Goal: Task Accomplishment & Management: Manage account settings

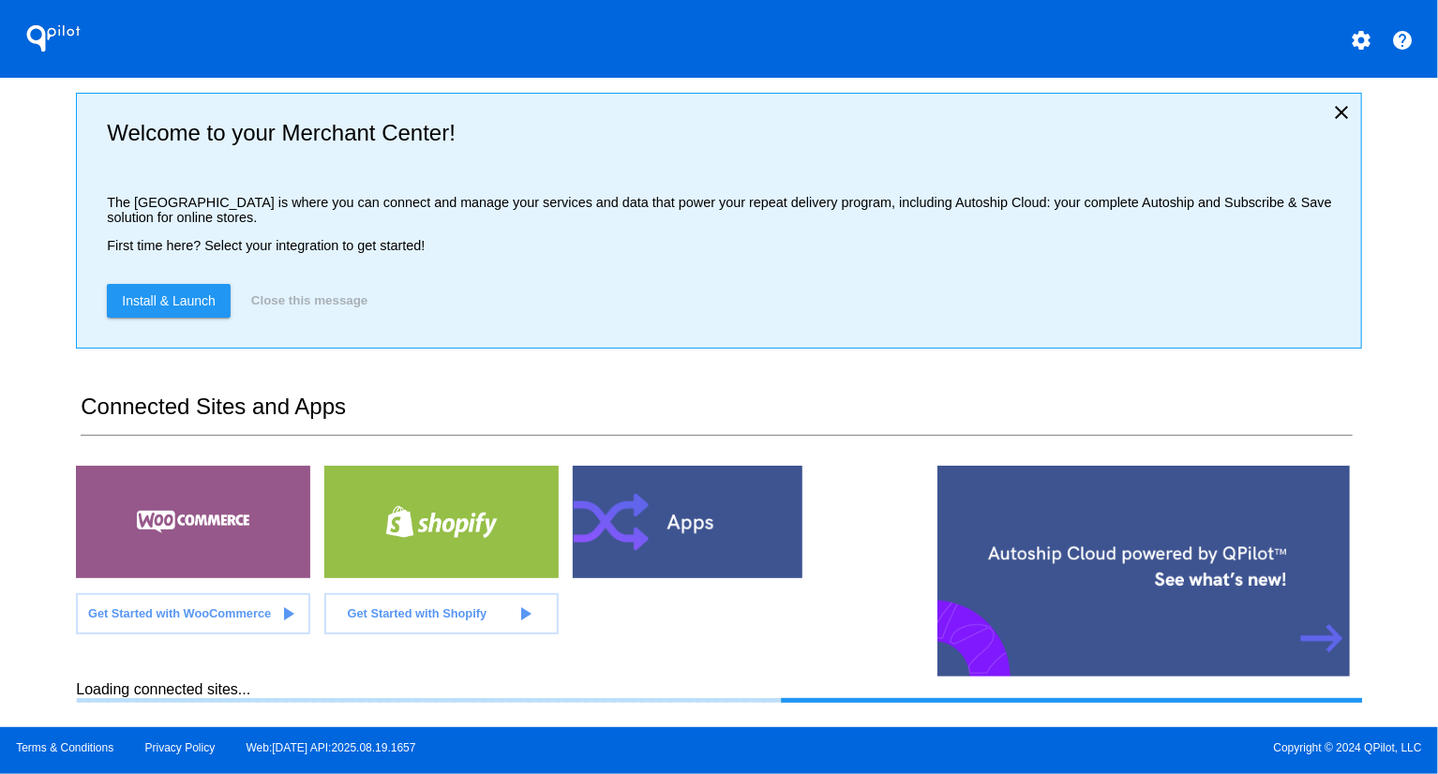
click at [36, 357] on div "QPilot settings help Welcome to your Merchant Center! The [GEOGRAPHIC_DATA] is …" at bounding box center [719, 363] width 1438 height 727
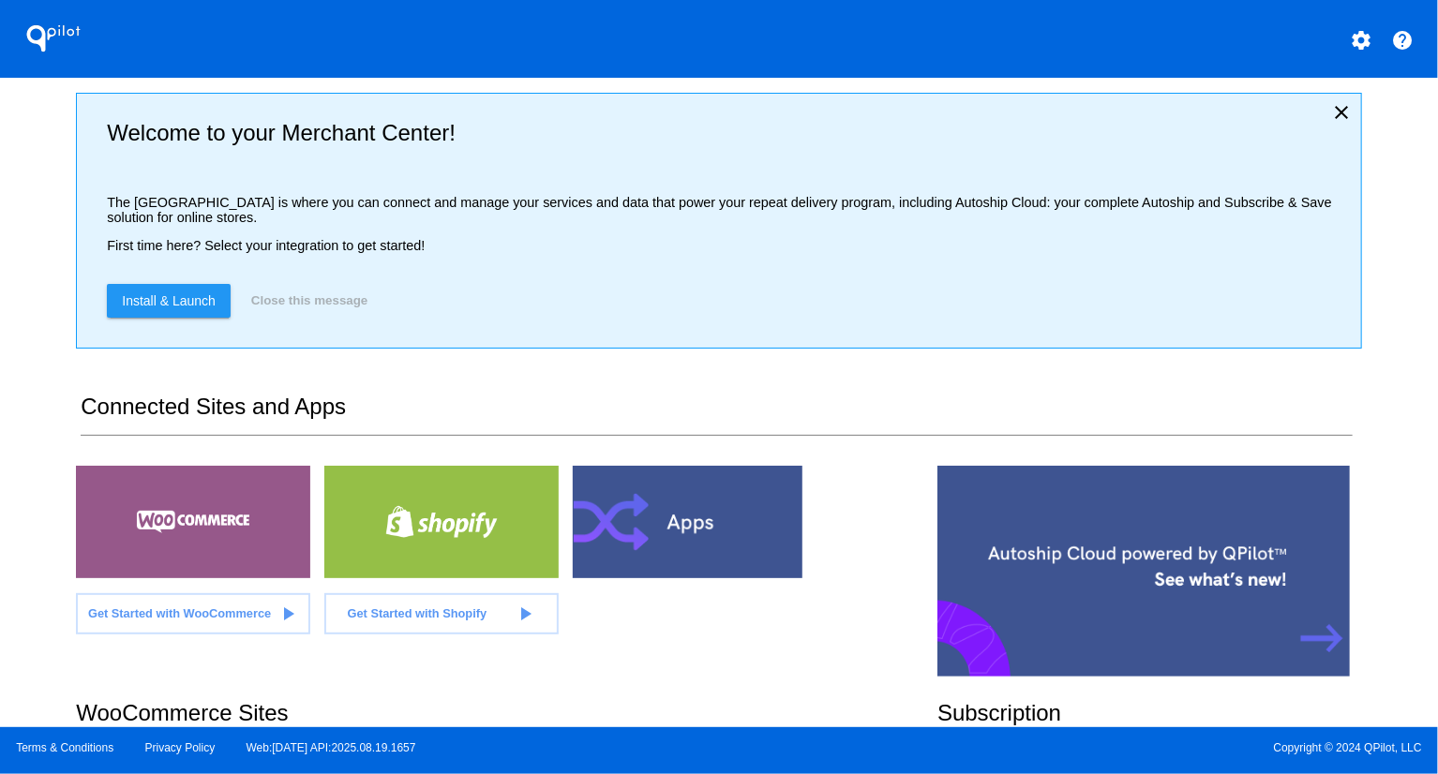
scroll to position [375, 0]
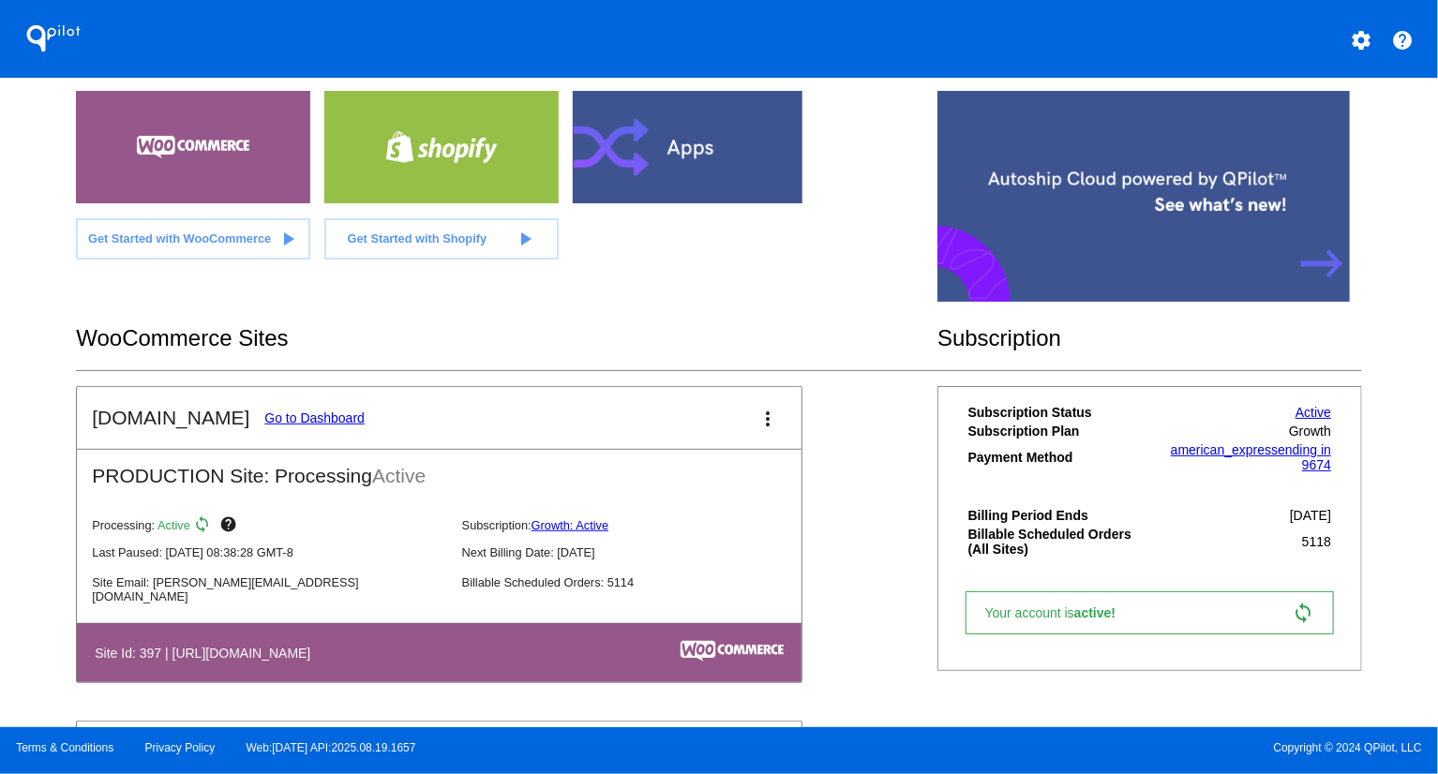
click at [298, 413] on link "Go to Dashboard" at bounding box center [314, 418] width 100 height 15
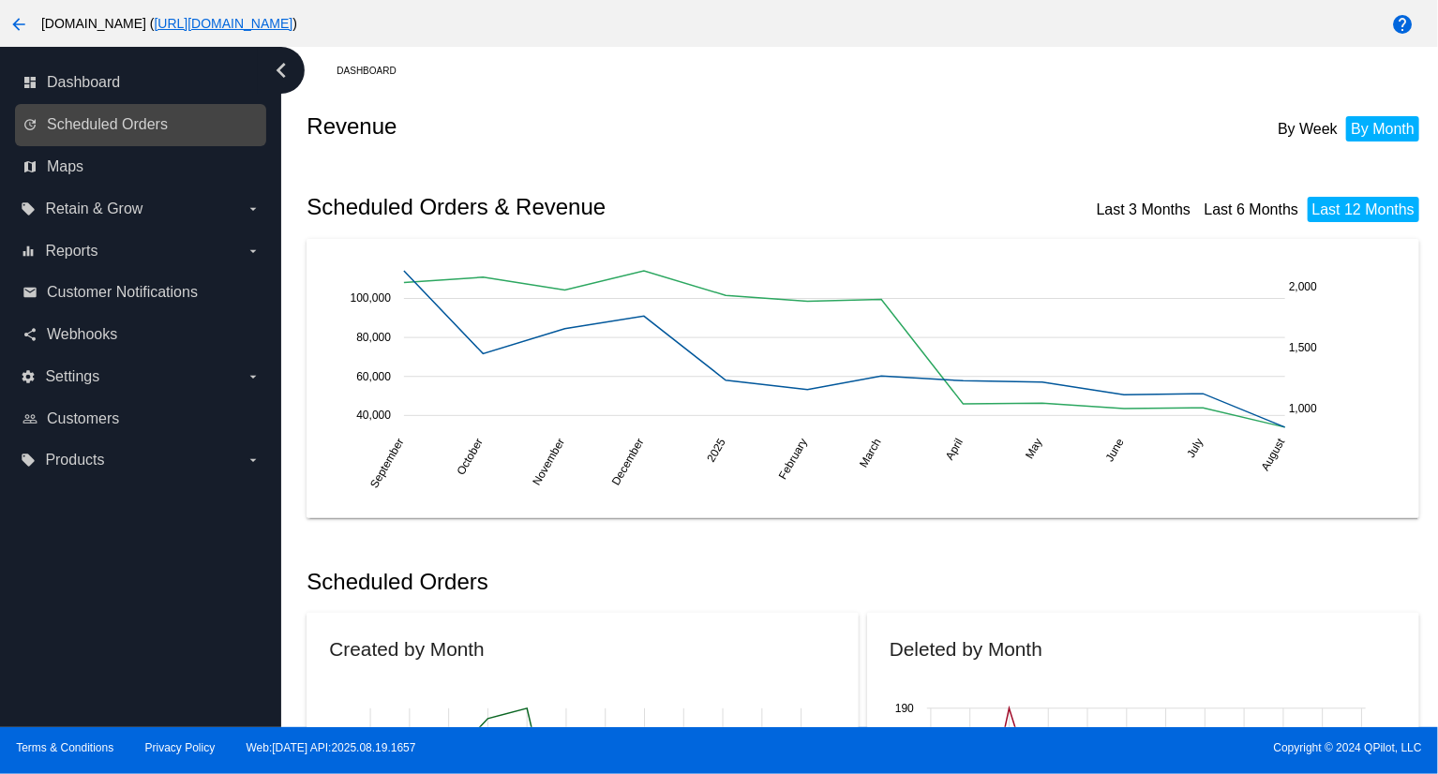
click at [128, 112] on link "update Scheduled Orders" at bounding box center [141, 125] width 238 height 30
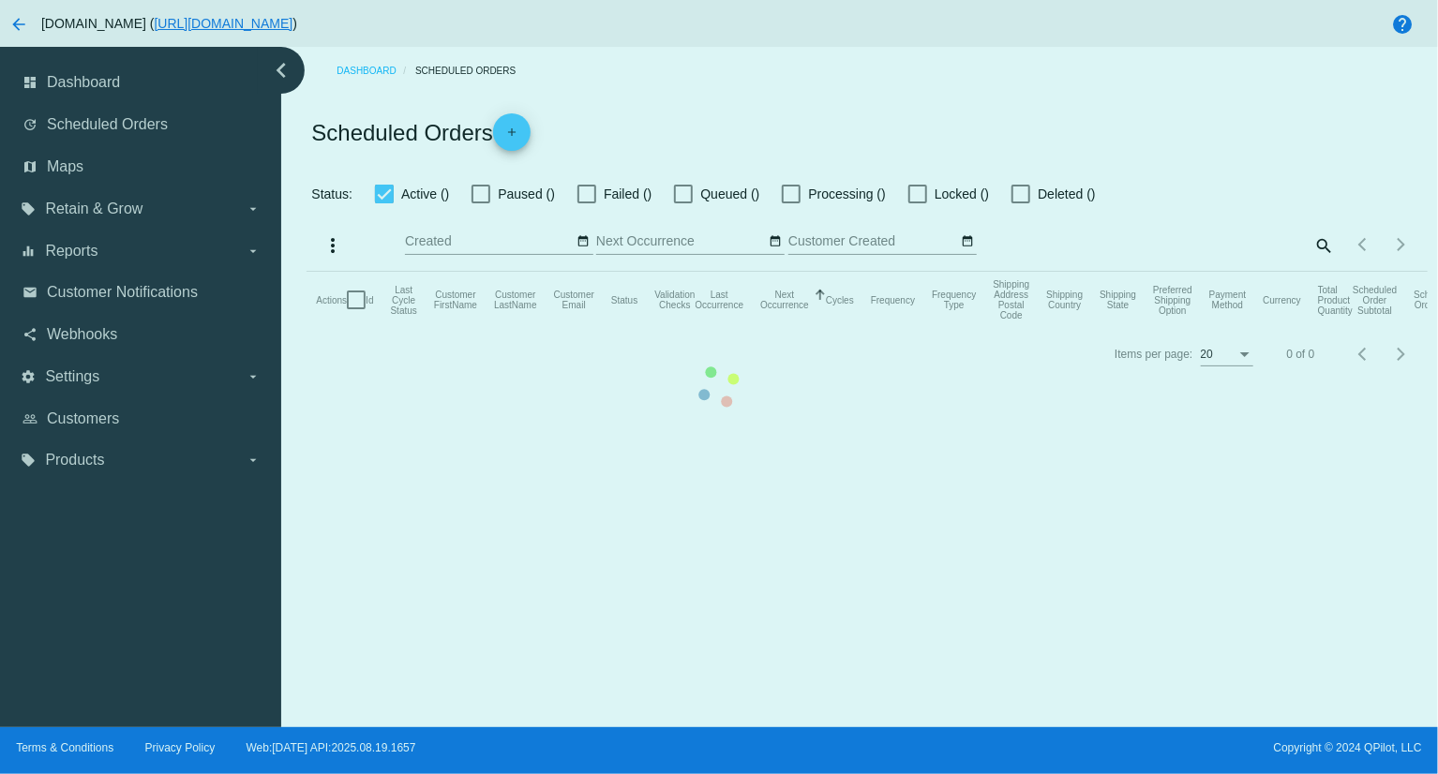
checkbox input "true"
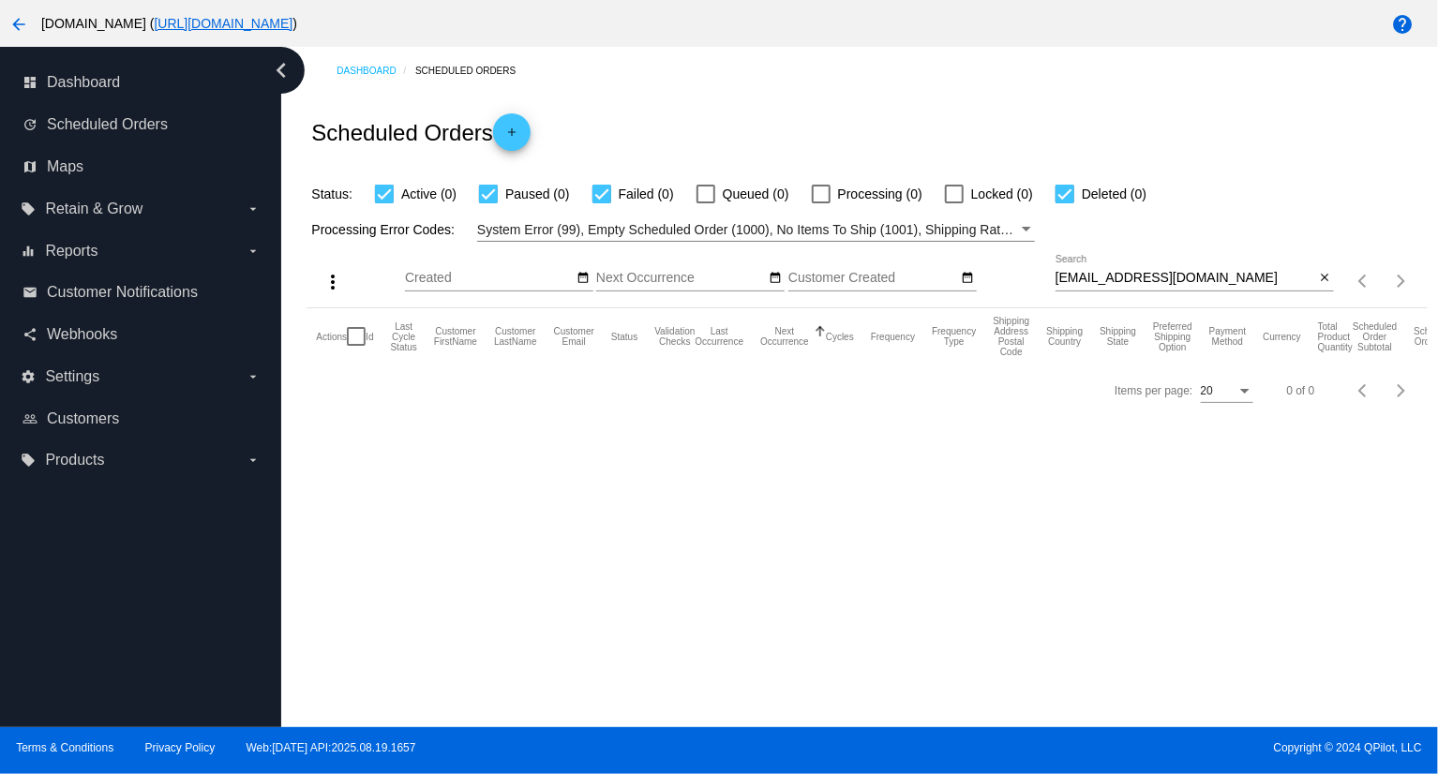
click at [1189, 278] on input "[EMAIL_ADDRESS][DOMAIN_NAME]" at bounding box center [1186, 278] width 260 height 15
paste input "[PERSON_NAME]"
click at [1234, 277] on input "[PERSON_NAME][EMAIL_ADDRESS][DOMAIN_NAME]" at bounding box center [1186, 278] width 260 height 15
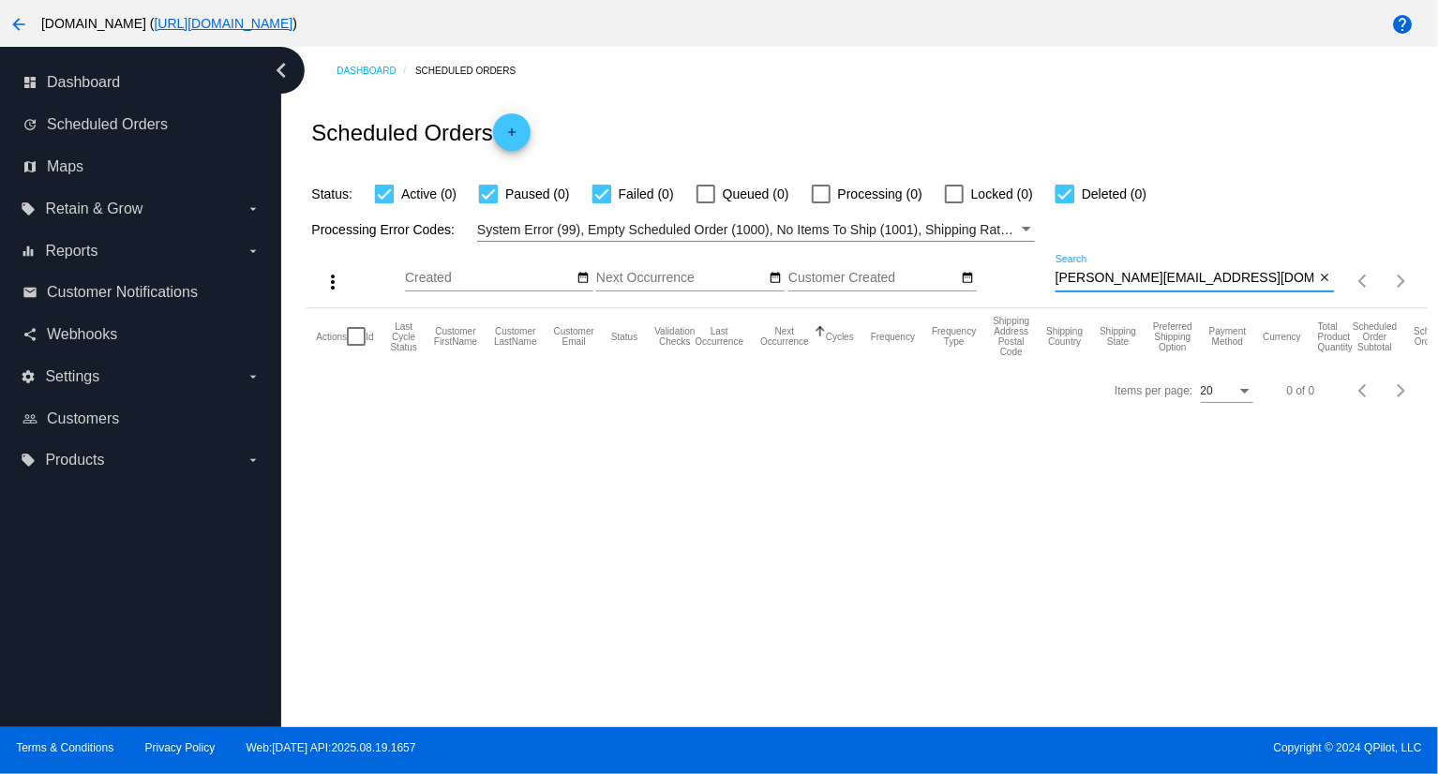
click at [1234, 277] on input "[PERSON_NAME][EMAIL_ADDRESS][DOMAIN_NAME]" at bounding box center [1186, 278] width 260 height 15
paste input "901321"
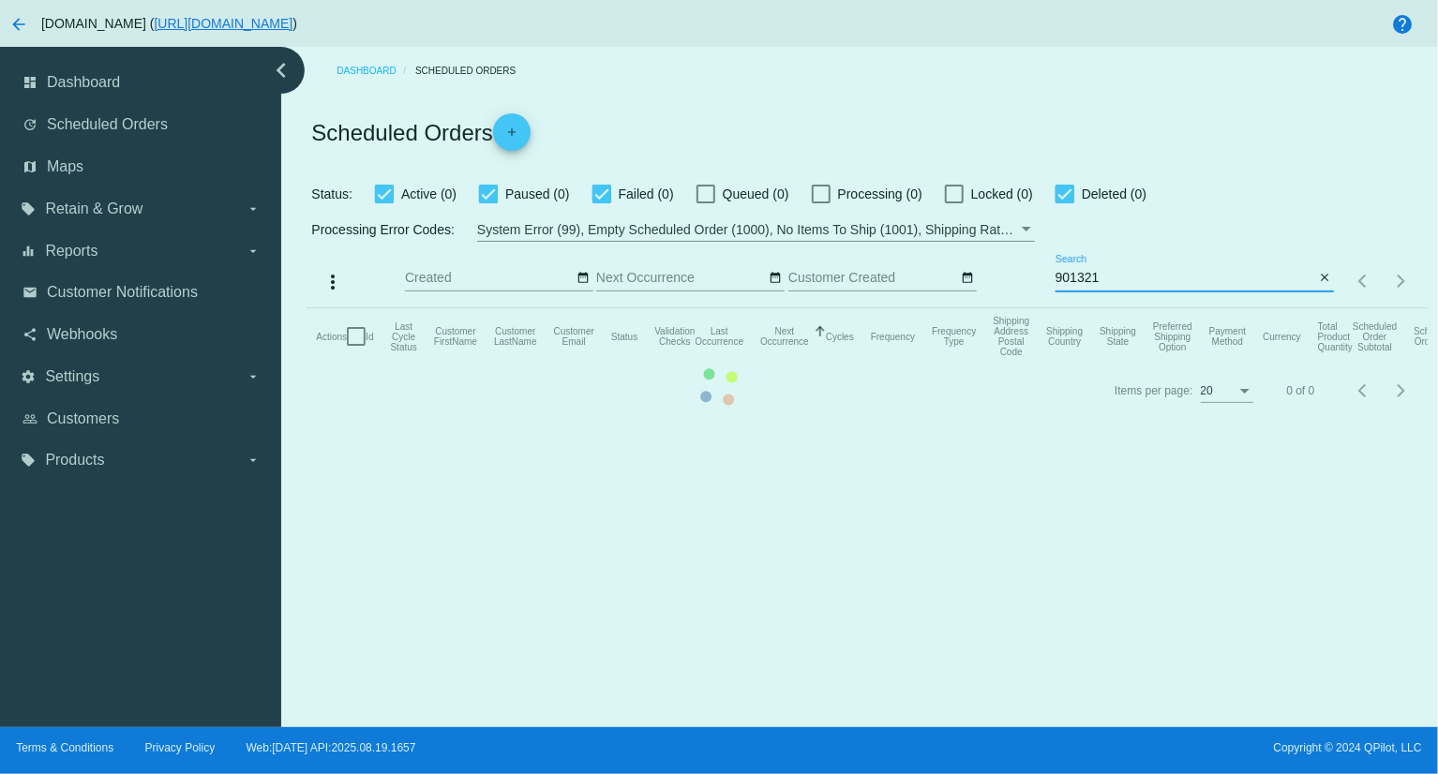
type input "901321"
